Goal: Task Accomplishment & Management: Complete application form

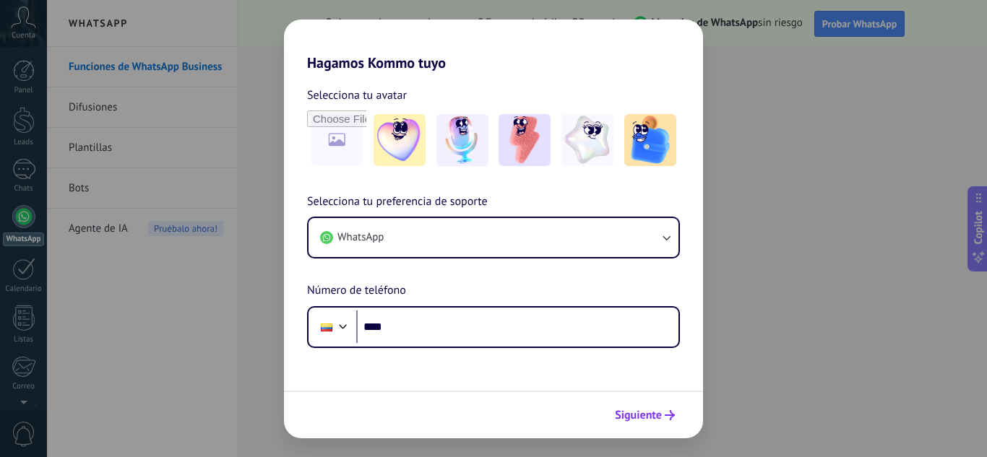
click at [649, 410] on span "Siguiente" at bounding box center [638, 415] width 47 height 10
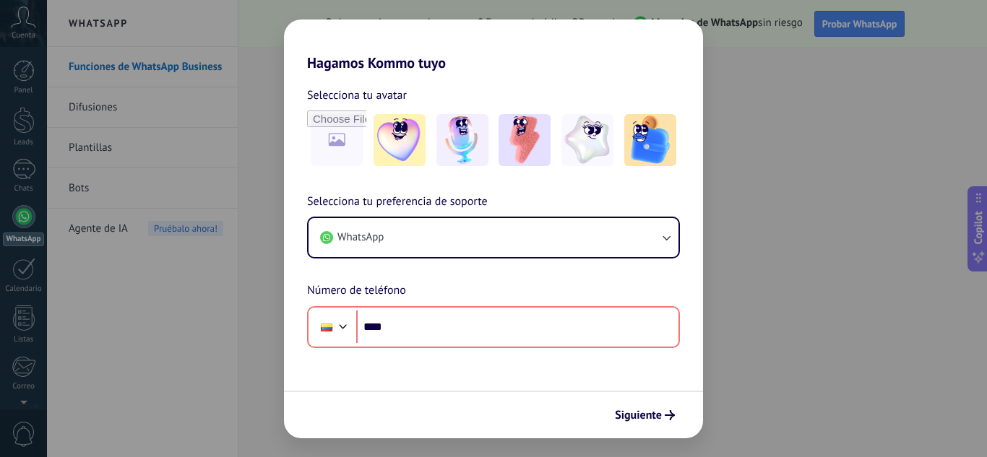
click at [82, 108] on div "Hagamos Kommo tuyo Selecciona tu avatar Selecciona tu preferencia de soporte Wh…" at bounding box center [493, 228] width 987 height 457
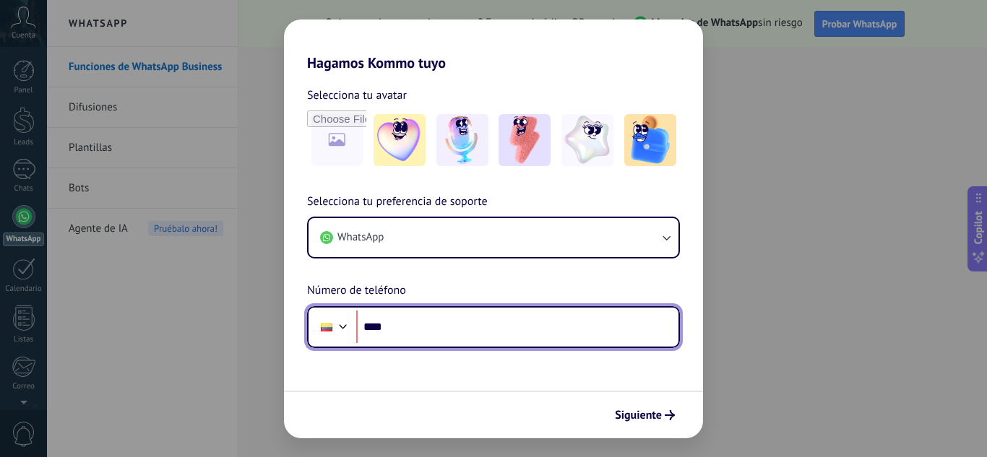
click at [423, 336] on input "****" at bounding box center [517, 327] width 322 height 33
type input "**********"
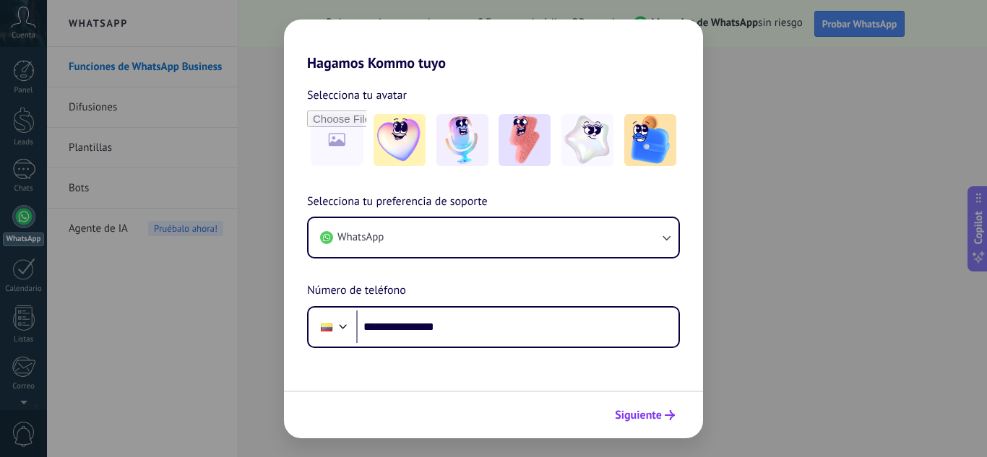
click at [649, 417] on span "Siguiente" at bounding box center [638, 415] width 47 height 10
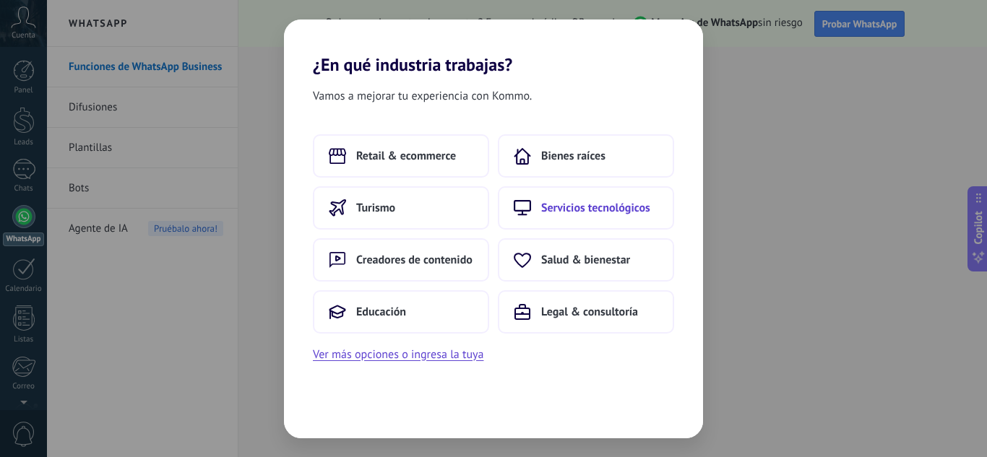
click at [563, 207] on span "Servicios tecnológicos" at bounding box center [595, 208] width 109 height 14
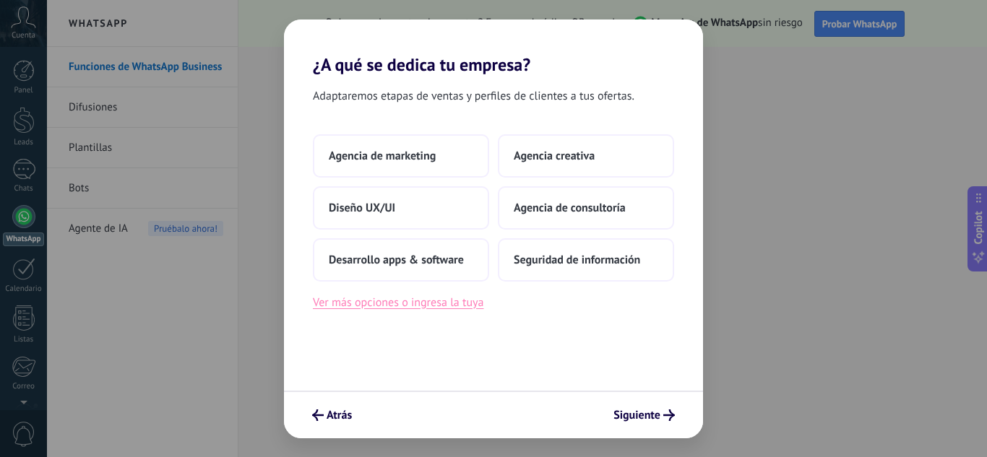
click at [441, 304] on button "Ver más opciones o ingresa la tuya" at bounding box center [398, 302] width 170 height 19
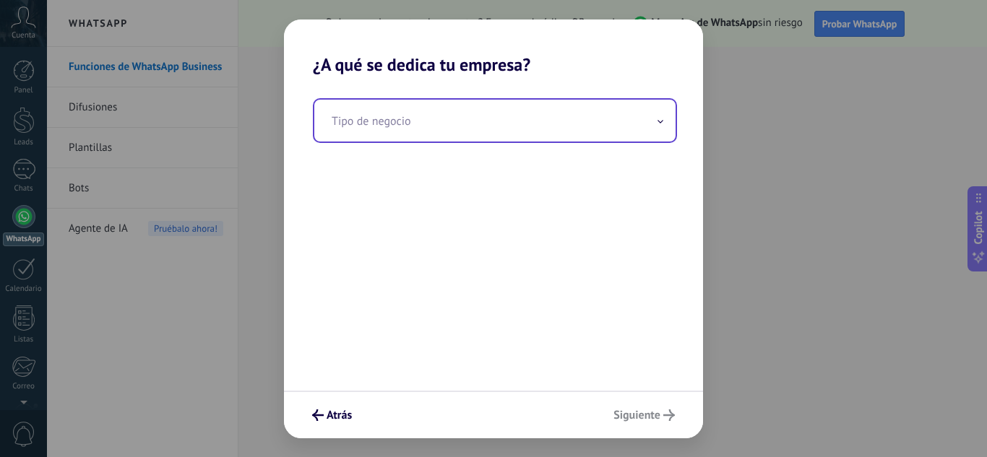
click at [389, 122] on input "text" at bounding box center [494, 121] width 361 height 42
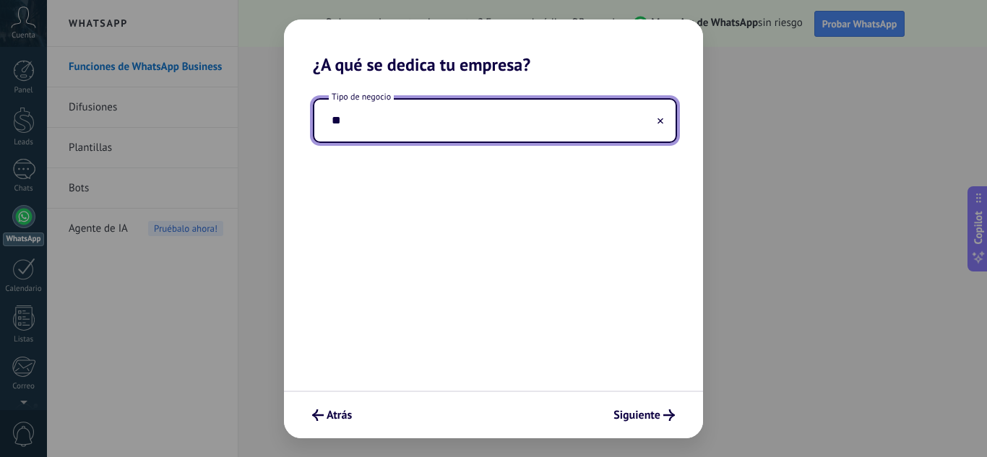
type input "*"
type input "**********"
click at [625, 410] on span "Siguiente" at bounding box center [636, 415] width 47 height 10
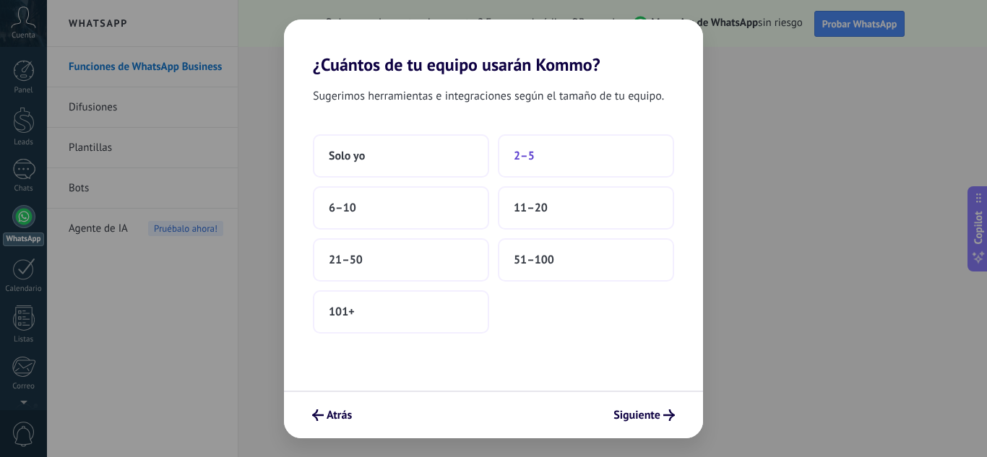
click at [527, 164] on button "2–5" at bounding box center [586, 155] width 176 height 43
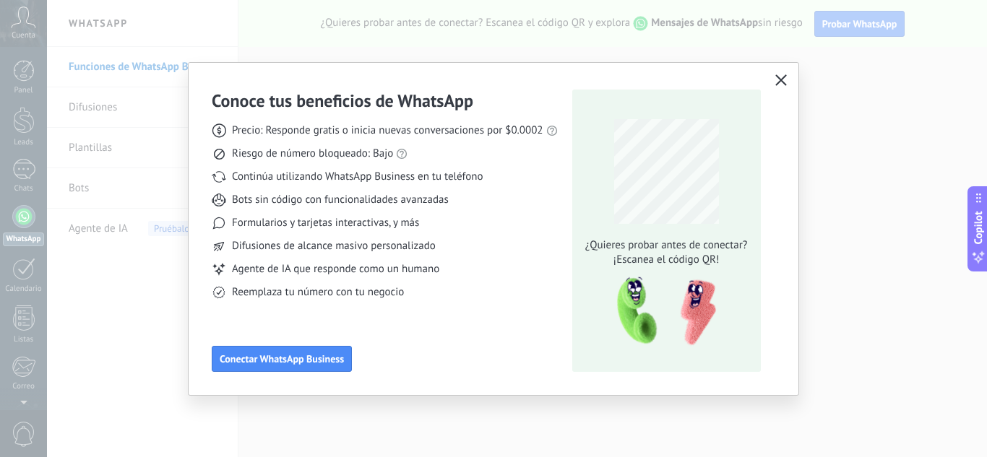
click at [786, 80] on icon "button" at bounding box center [781, 80] width 12 height 12
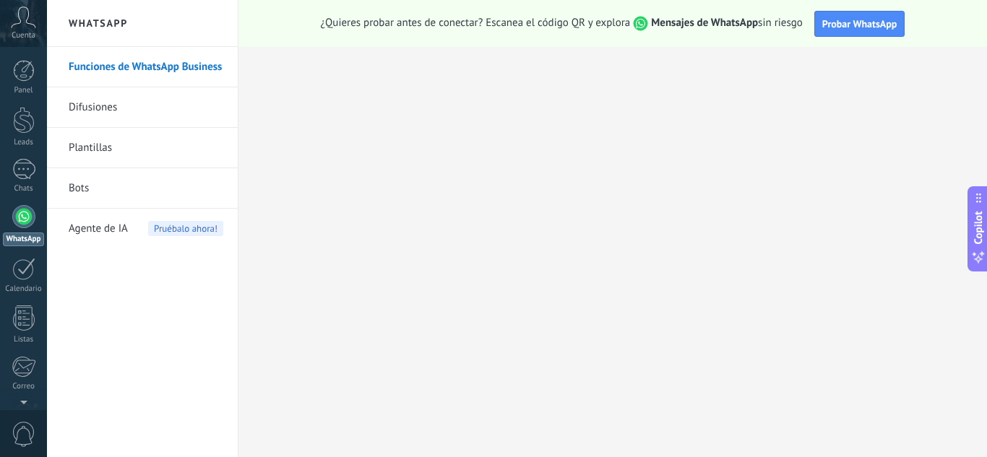
scroll to position [144, 0]
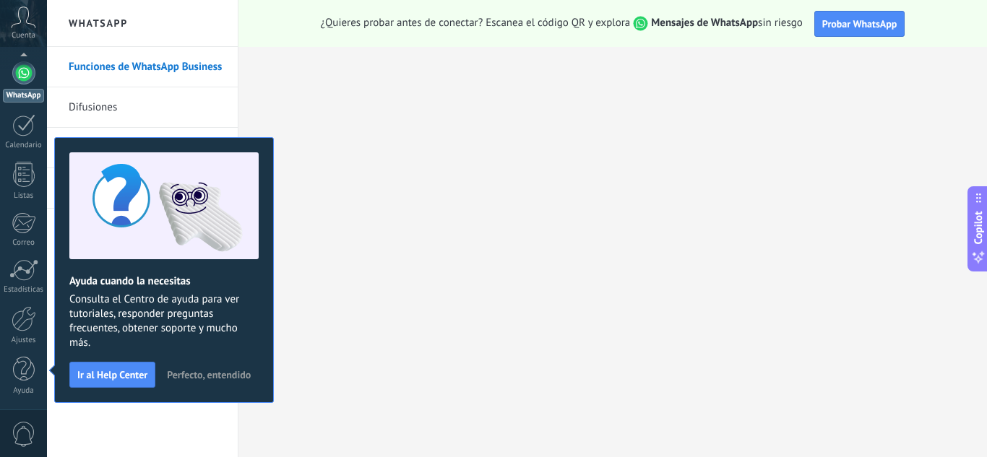
click at [27, 29] on div "Cuenta" at bounding box center [23, 23] width 47 height 47
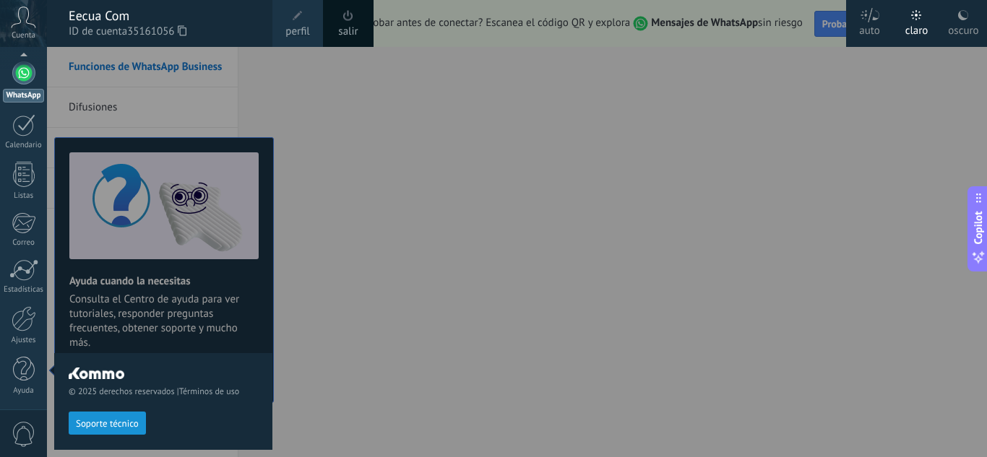
click at [186, 30] on icon at bounding box center [182, 30] width 9 height 11
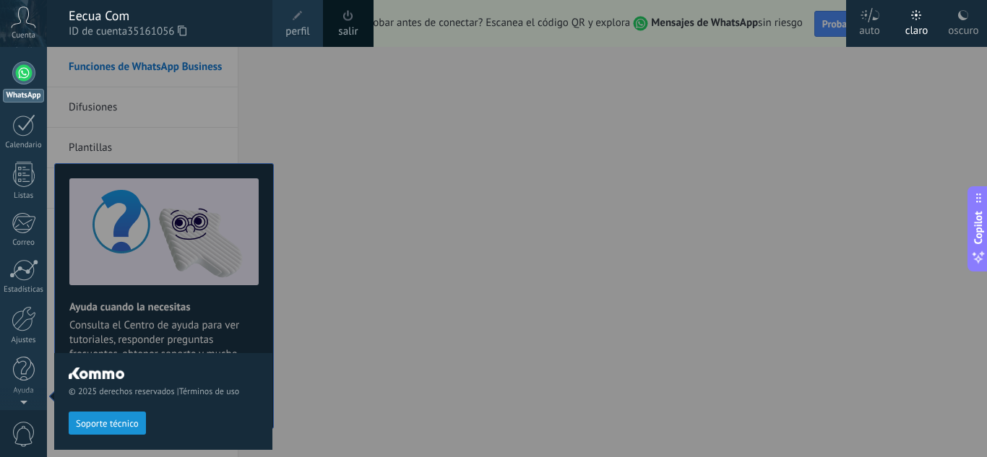
scroll to position [0, 0]
click at [349, 141] on div at bounding box center [540, 228] width 987 height 457
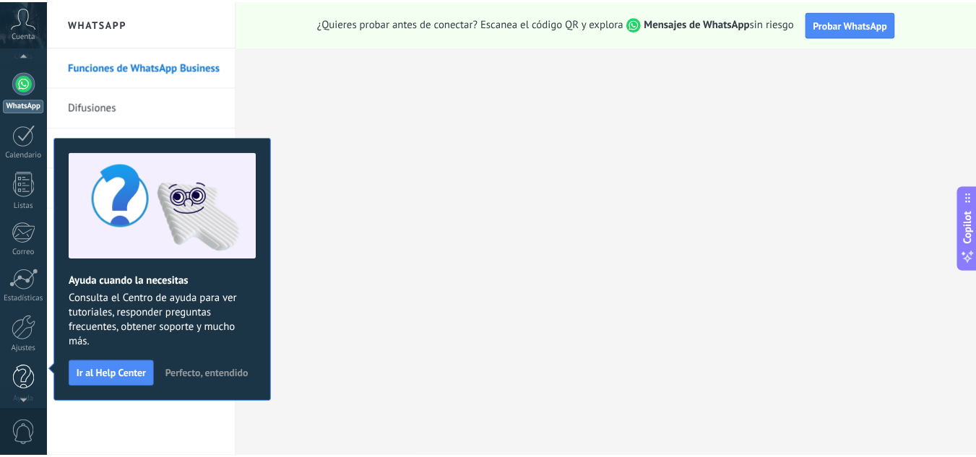
scroll to position [144, 0]
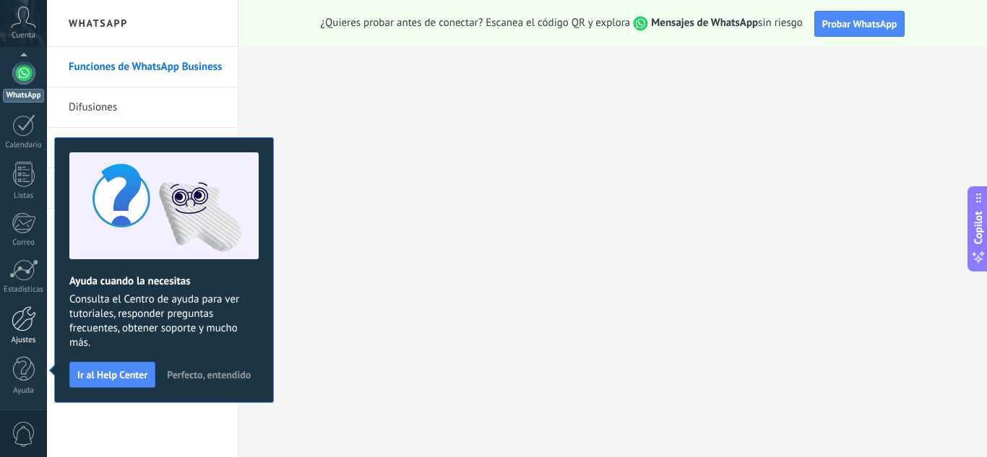
click at [19, 338] on div "Ajustes" at bounding box center [24, 340] width 42 height 9
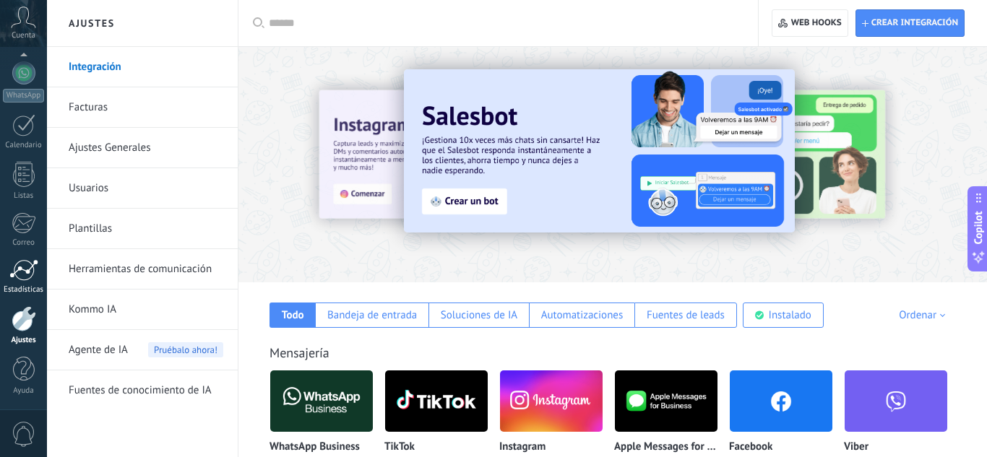
click at [25, 282] on link "Estadísticas" at bounding box center [23, 276] width 47 height 35
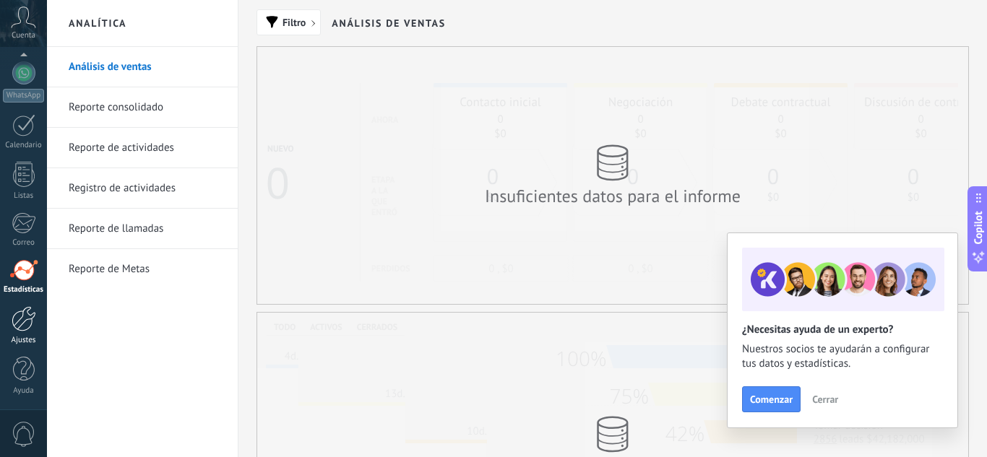
click at [29, 322] on div at bounding box center [24, 318] width 25 height 25
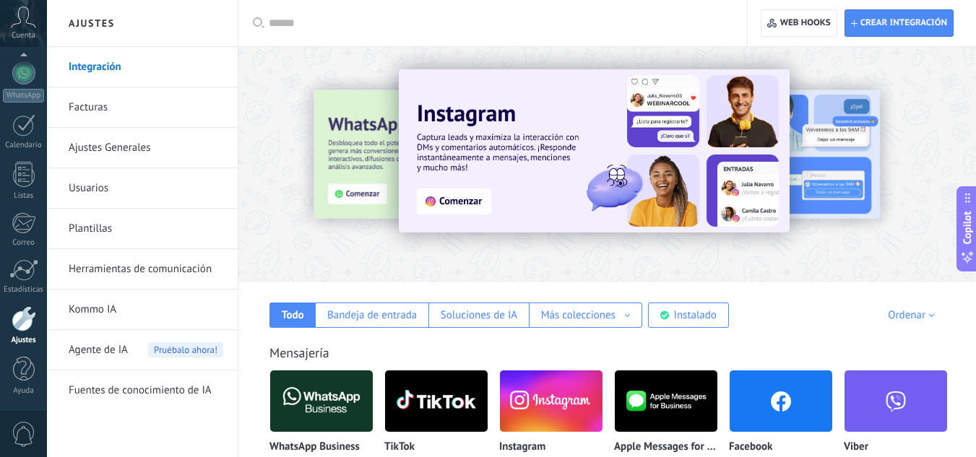
click at [101, 64] on link "Integración" at bounding box center [146, 67] width 155 height 40
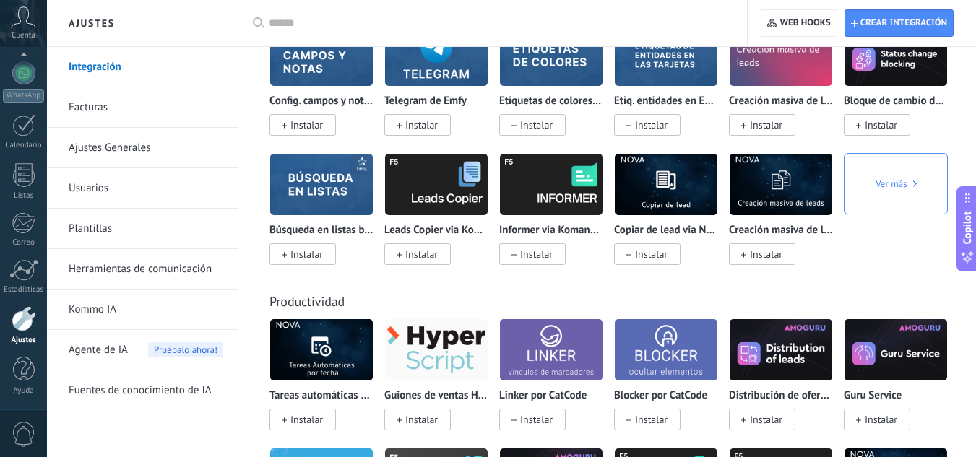
scroll to position [4870, 0]
